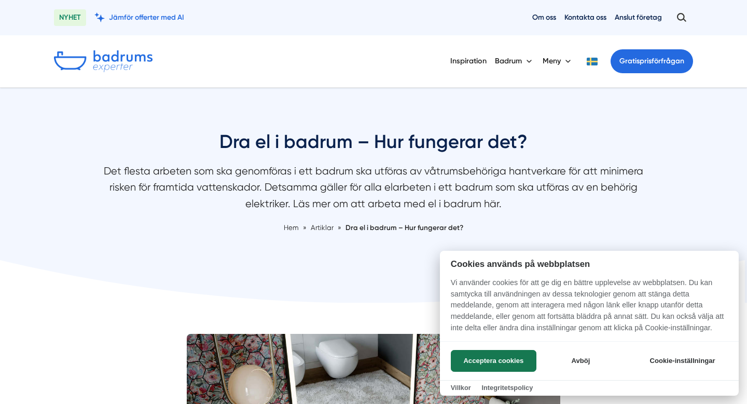
scroll to position [1, 0]
click at [488, 357] on button "Acceptera cookies" at bounding box center [494, 361] width 86 height 22
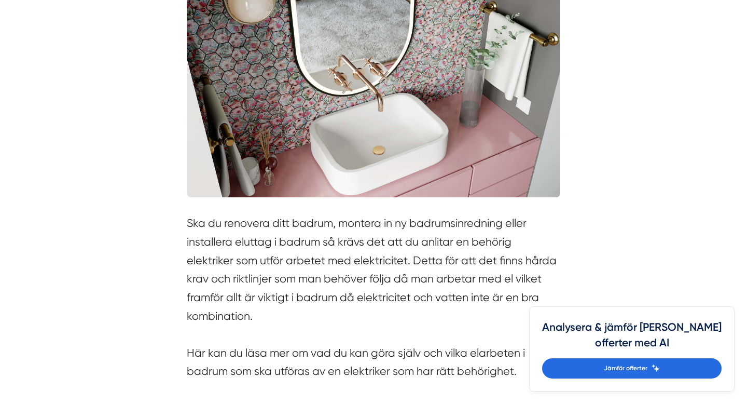
click at [488, 357] on section "Ska du renovera ditt badrum, montera in ny badrumsinredning eller installera el…" at bounding box center [374, 299] width 374 height 171
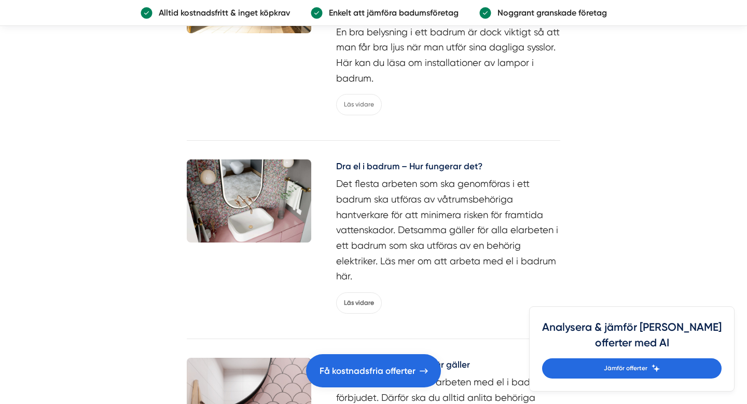
scroll to position [2084, 0]
click at [366, 291] on link "Läs vidare" at bounding box center [359, 301] width 46 height 21
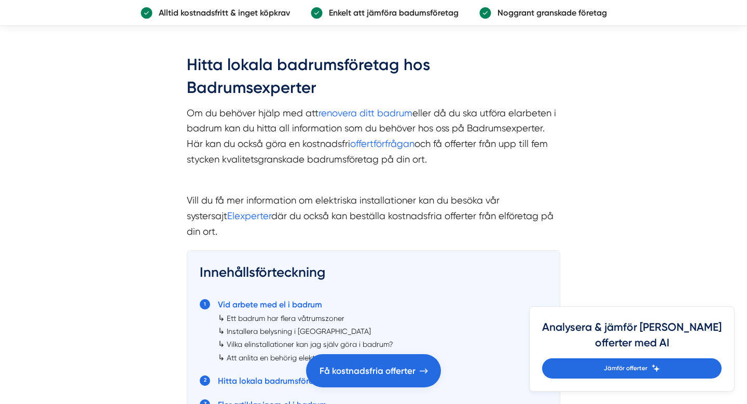
scroll to position [1692, 0]
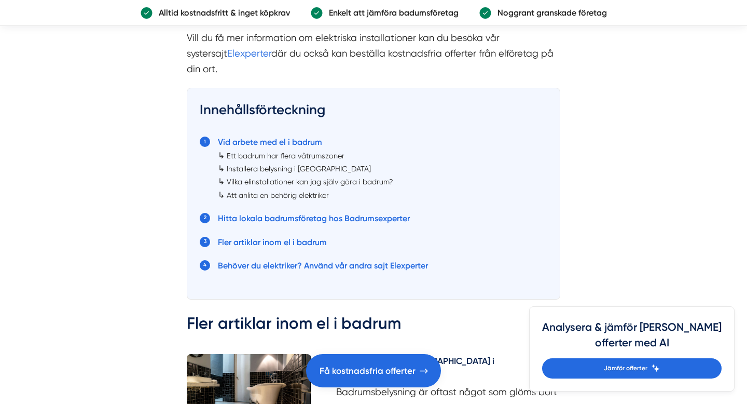
click at [366, 254] on div "Innehållsförteckning Vid arbete med el i badrum ↳ Ett badrum har flera våtrumsz…" at bounding box center [374, 194] width 374 height 212
